Goal: Information Seeking & Learning: Learn about a topic

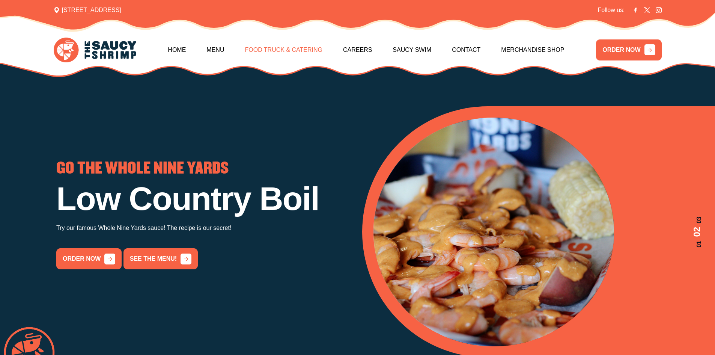
click at [279, 51] on link "Food Truck & Catering" at bounding box center [284, 50] width 78 height 32
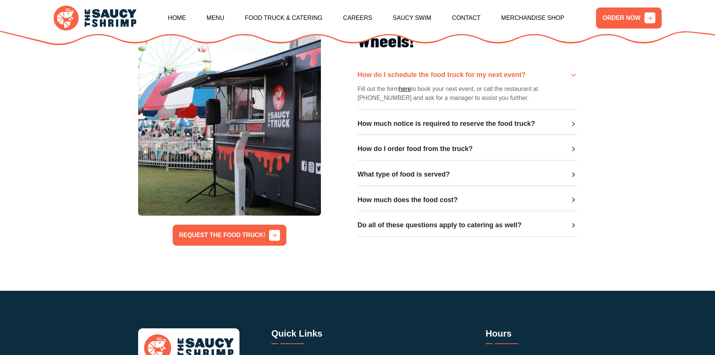
scroll to position [263, 0]
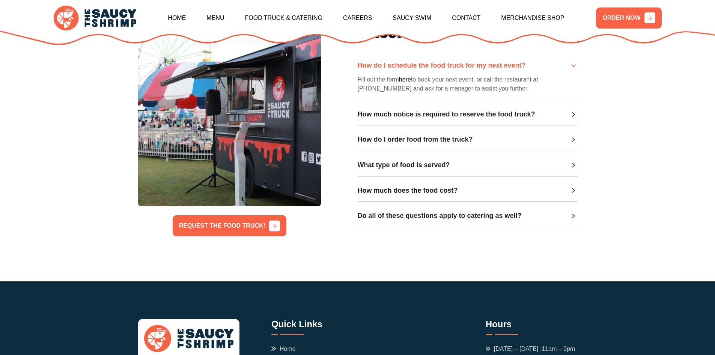
click at [391, 167] on h3 "What type of food is served?" at bounding box center [404, 165] width 92 height 8
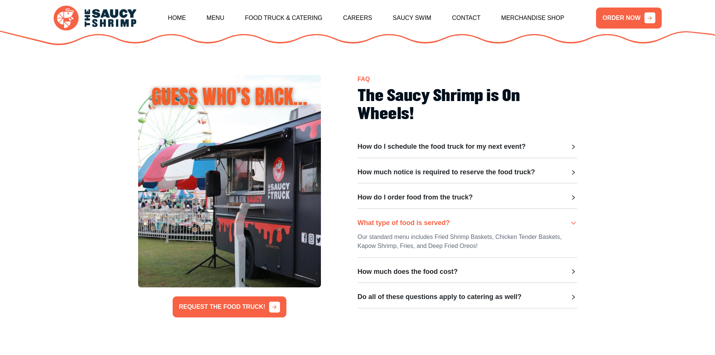
scroll to position [225, 0]
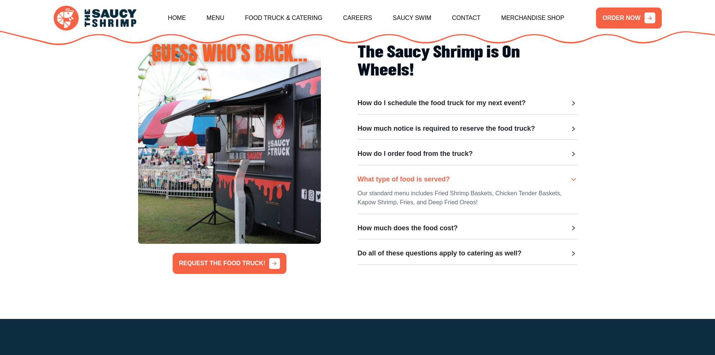
click at [433, 220] on div "How do I schedule the food truck for my next event? Fill out the form here to b…" at bounding box center [468, 182] width 220 height 166
click at [433, 226] on h3 "How much does the food cost?" at bounding box center [408, 228] width 100 height 8
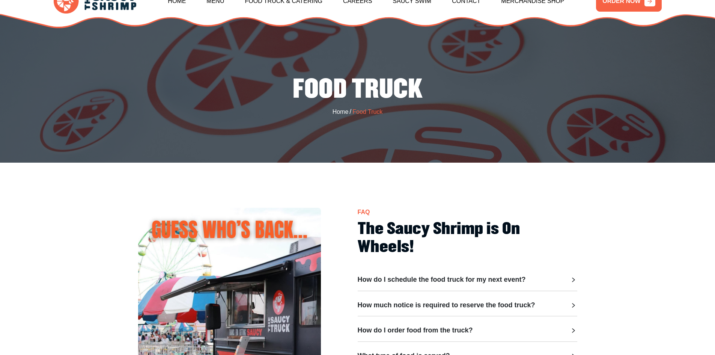
scroll to position [0, 0]
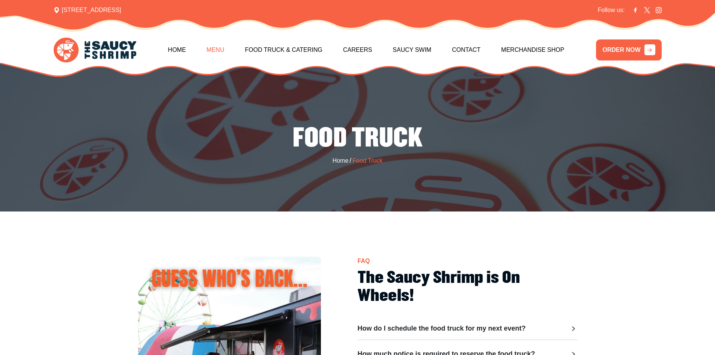
click at [212, 50] on link "Menu" at bounding box center [215, 50] width 18 height 32
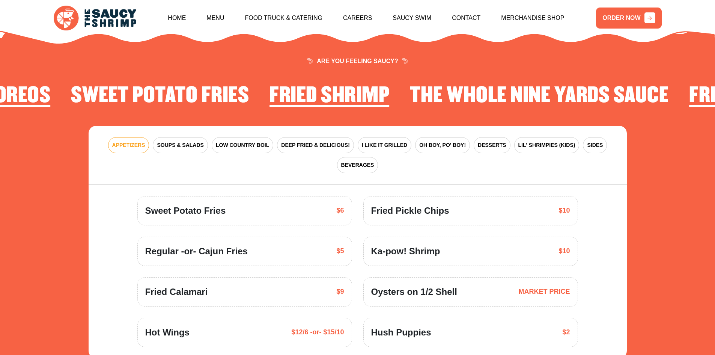
scroll to position [1103, 0]
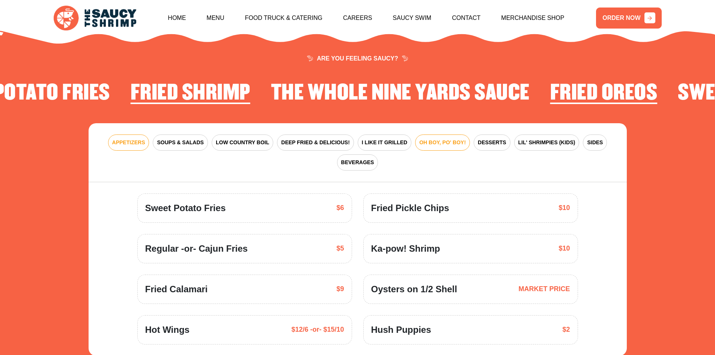
click at [446, 139] on span "OH BOY, PO' BOY!" at bounding box center [442, 143] width 47 height 8
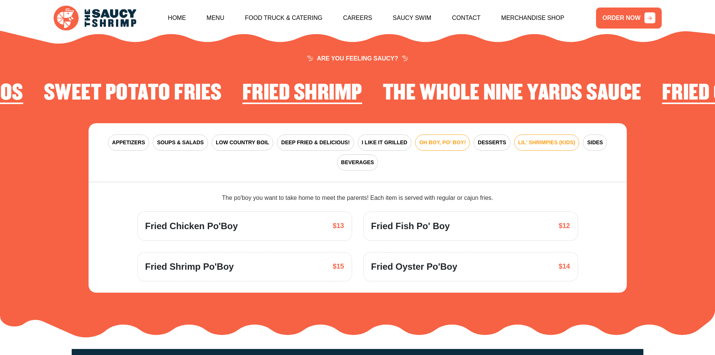
click at [565, 139] on span "LIL' SHRIMPIES (KIDS)" at bounding box center [546, 143] width 57 height 8
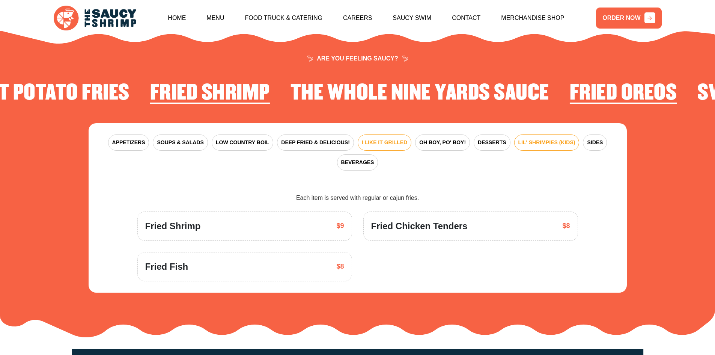
click at [375, 139] on span "I LIKE IT GRILLED" at bounding box center [384, 143] width 45 height 8
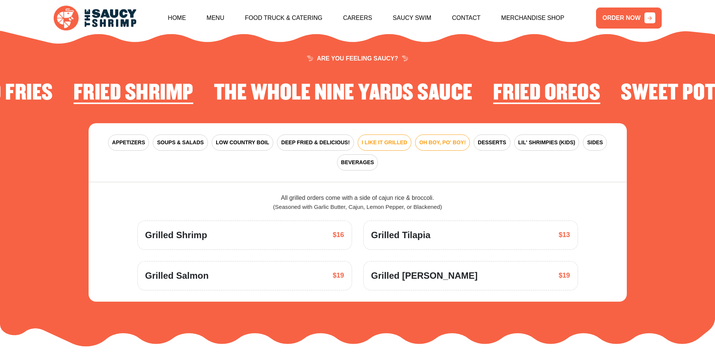
click at [459, 139] on span "OH BOY, PO' BOY!" at bounding box center [442, 143] width 47 height 8
